Goal: Task Accomplishment & Management: Manage account settings

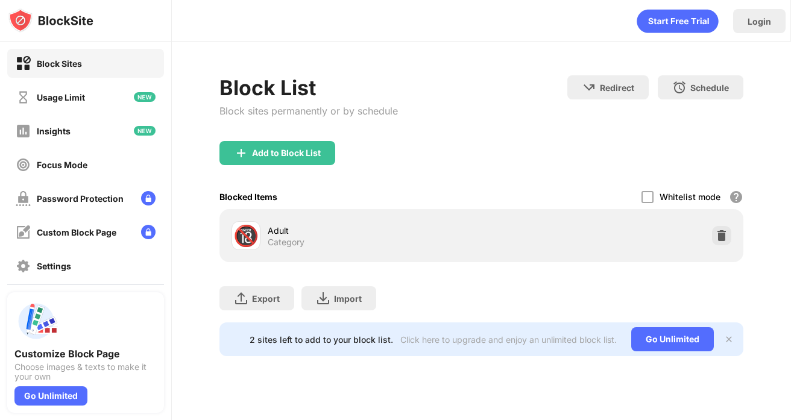
click at [387, 175] on div "Add to Block List" at bounding box center [481, 162] width 525 height 43
click at [718, 242] on div at bounding box center [721, 235] width 19 height 19
